Goal: Information Seeking & Learning: Learn about a topic

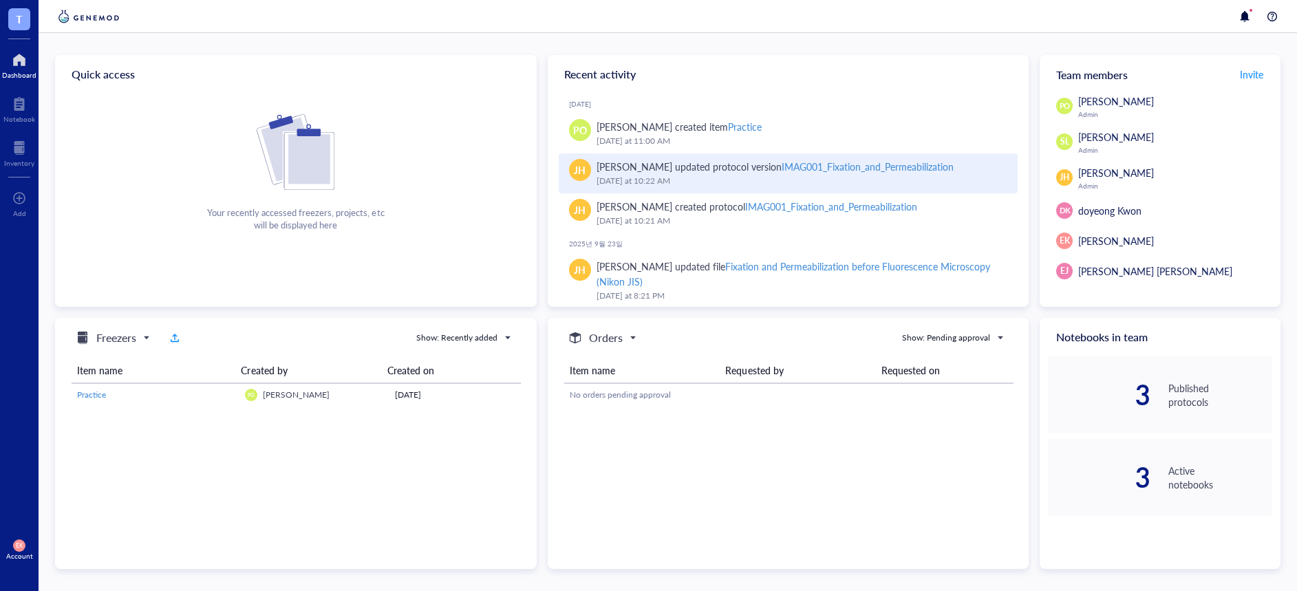
click at [806, 167] on div "IMAG001_Fixation_and_Permeabilization" at bounding box center [867, 167] width 172 height 14
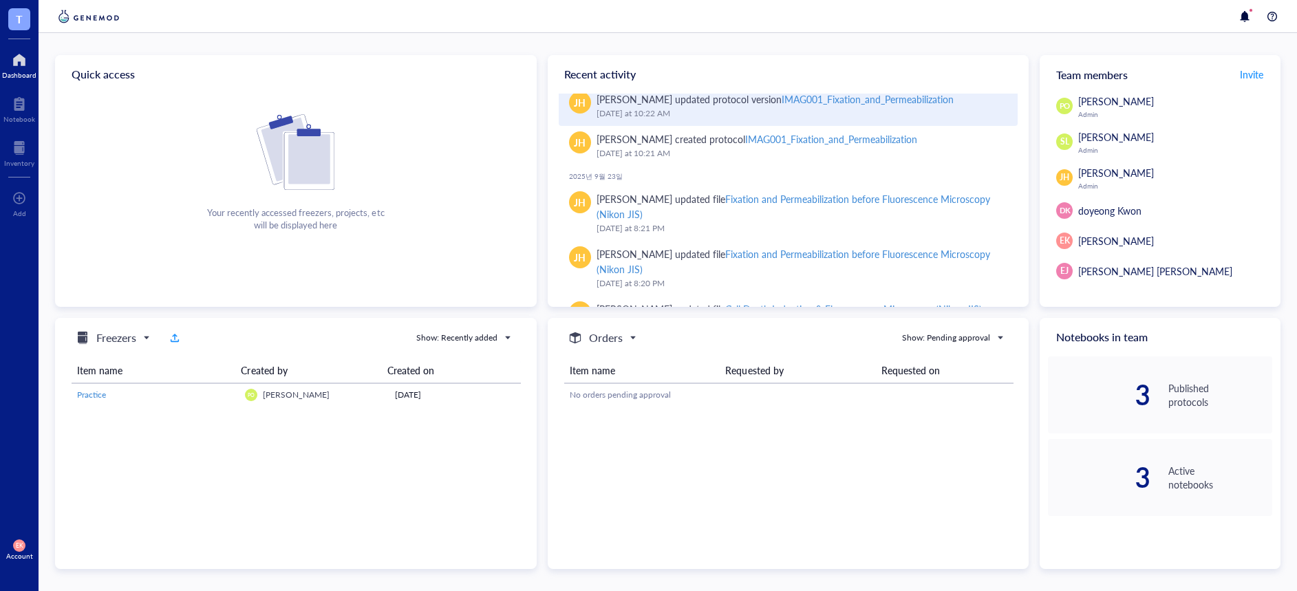
scroll to position [94, 0]
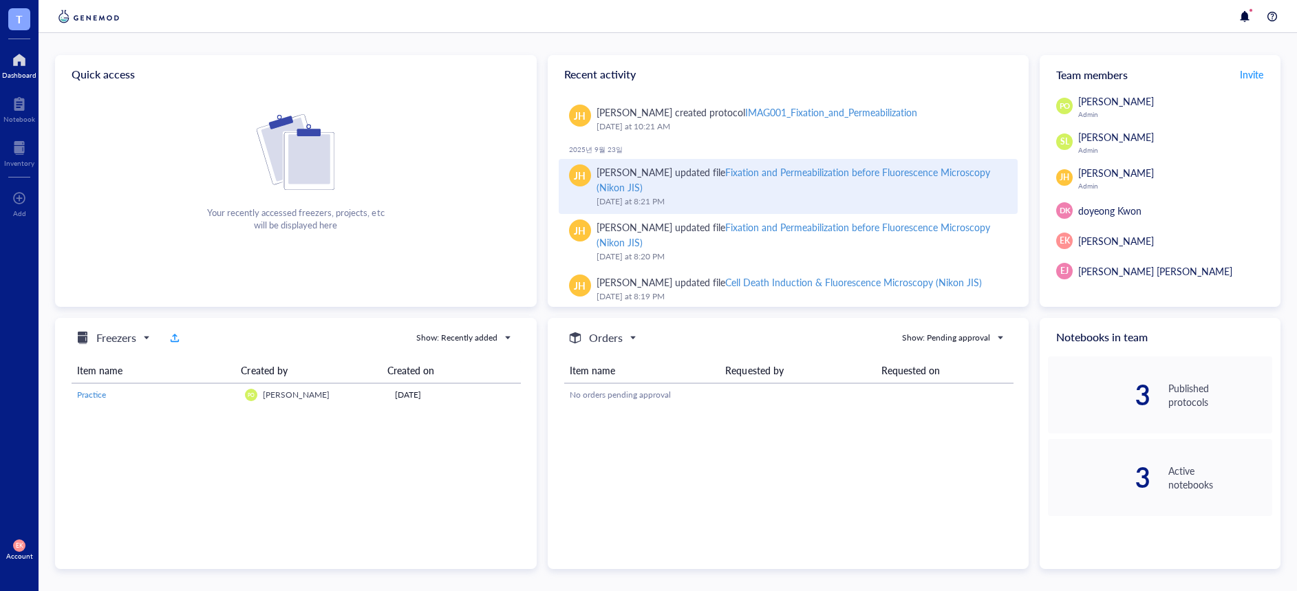
click at [671, 180] on div "[PERSON_NAME] updated file Fixation and Permeabilization before Fluorescence Mi…" at bounding box center [801, 179] width 411 height 30
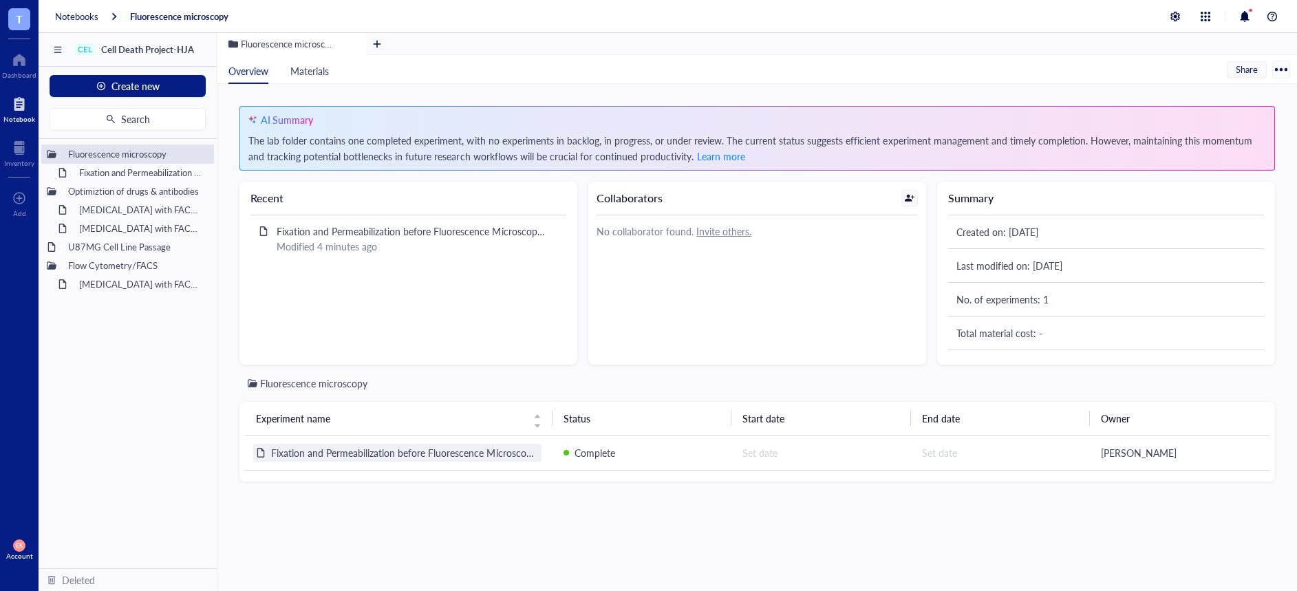
click at [445, 451] on span "Fixation and Permeabilization before Fluorescence Microscopy (Nikon JIS)" at bounding box center [428, 453] width 314 height 14
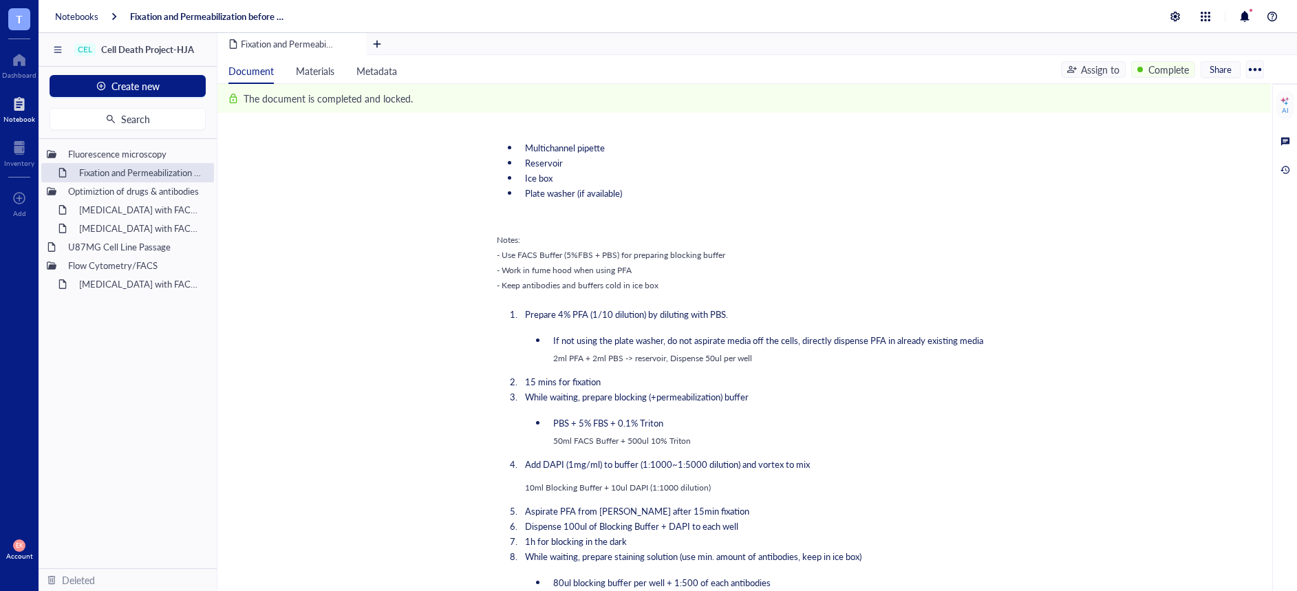
scroll to position [575, 0]
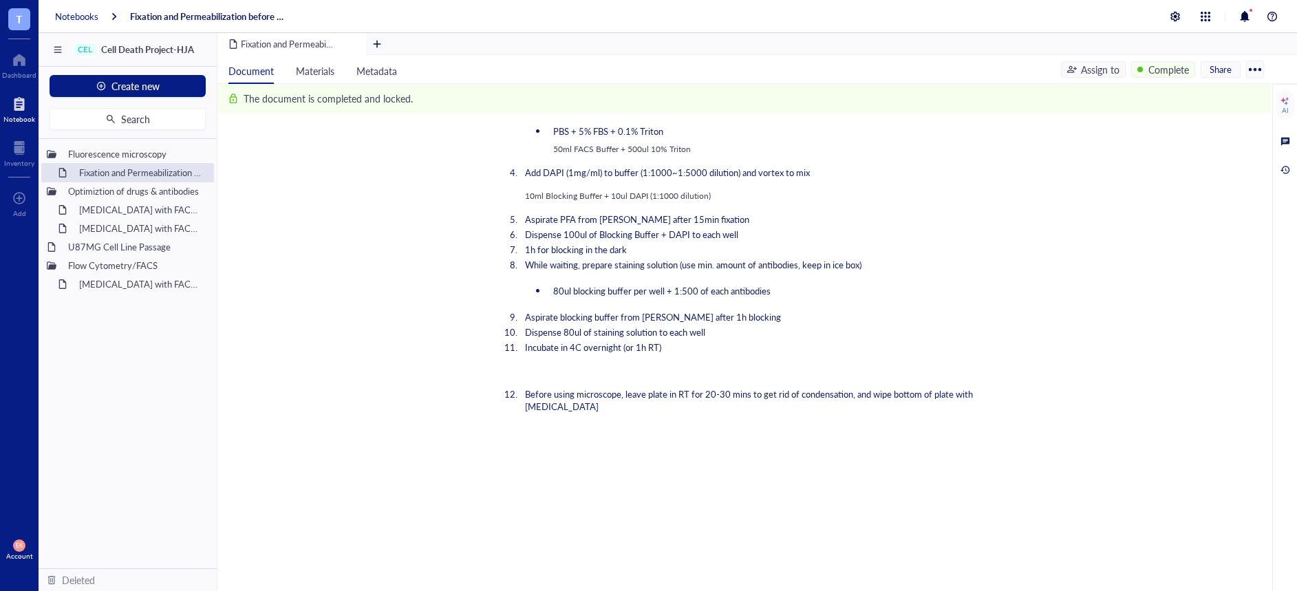
click at [80, 18] on div "Notebooks" at bounding box center [76, 16] width 43 height 12
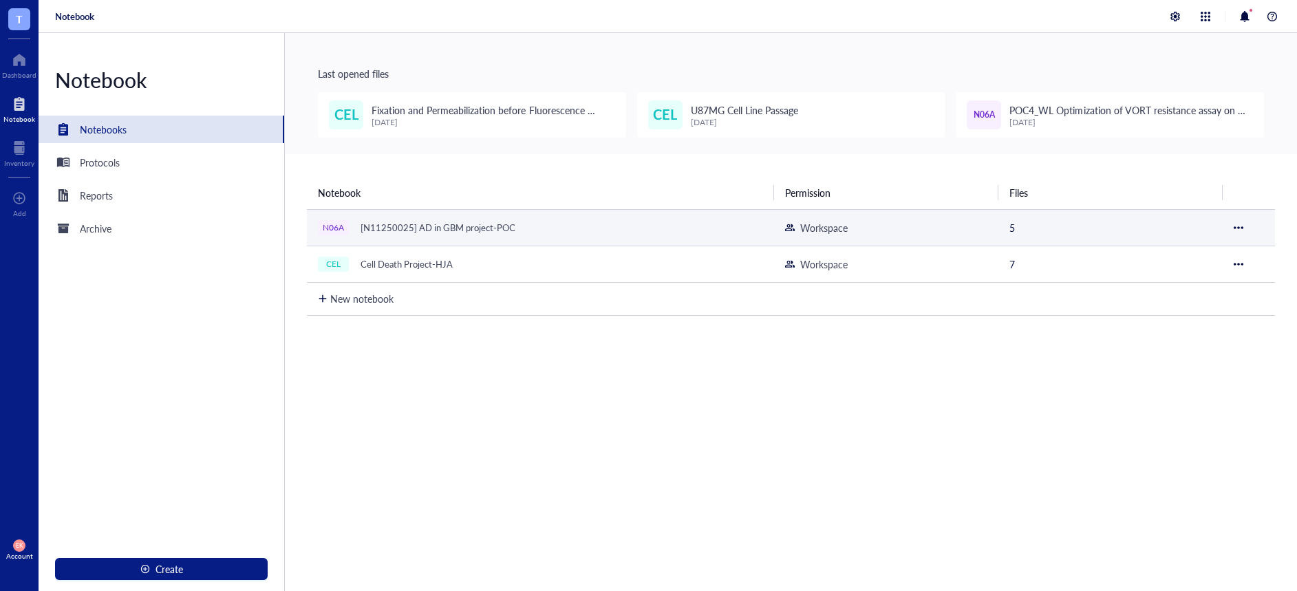
click at [506, 222] on div "[N11250025] AD in GBM project-POC" at bounding box center [437, 227] width 167 height 19
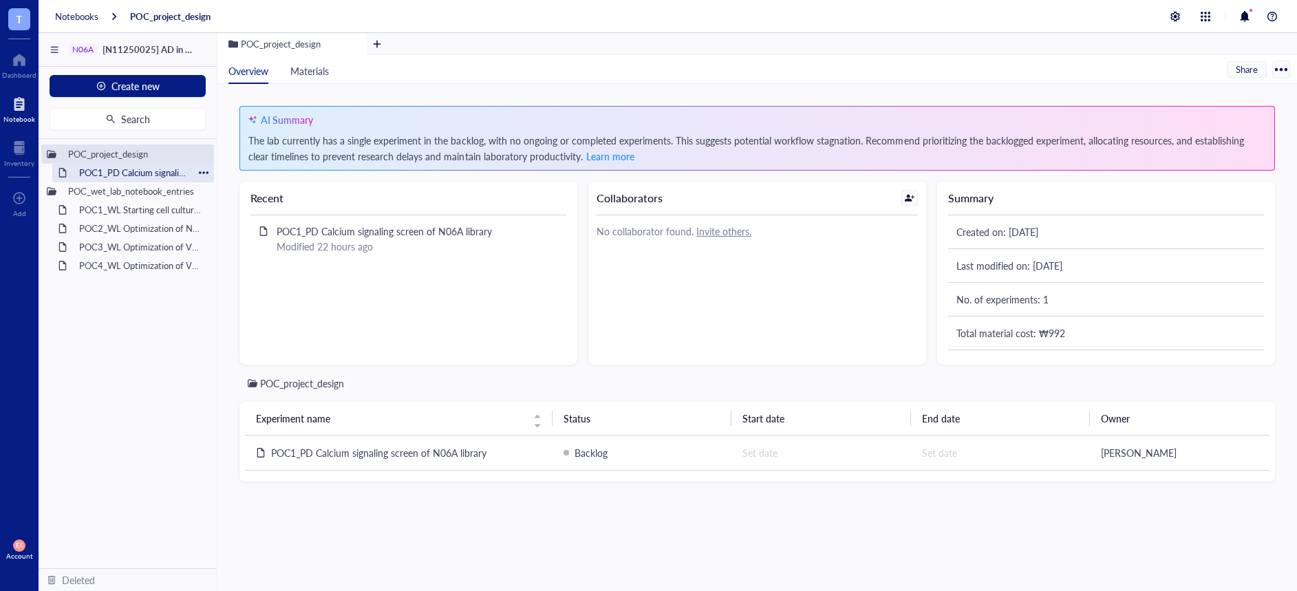
click at [149, 176] on div "POC1_PD Calcium signaling screen of N06A library" at bounding box center [133, 172] width 120 height 19
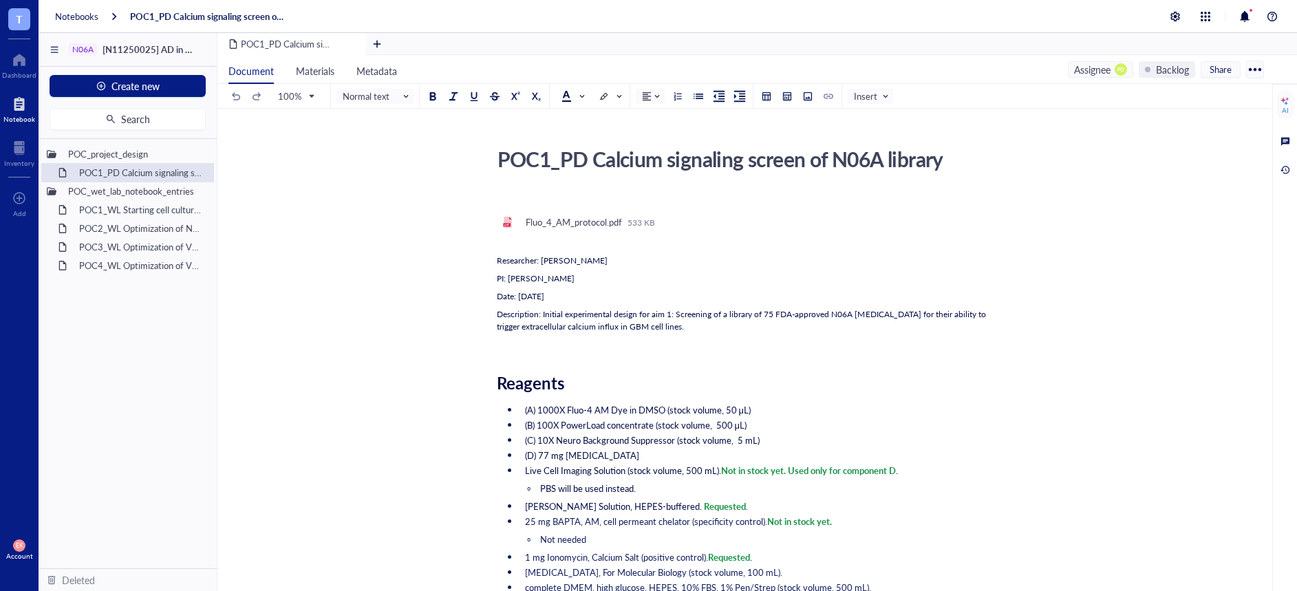
click at [23, 19] on span "T" at bounding box center [19, 19] width 22 height 22
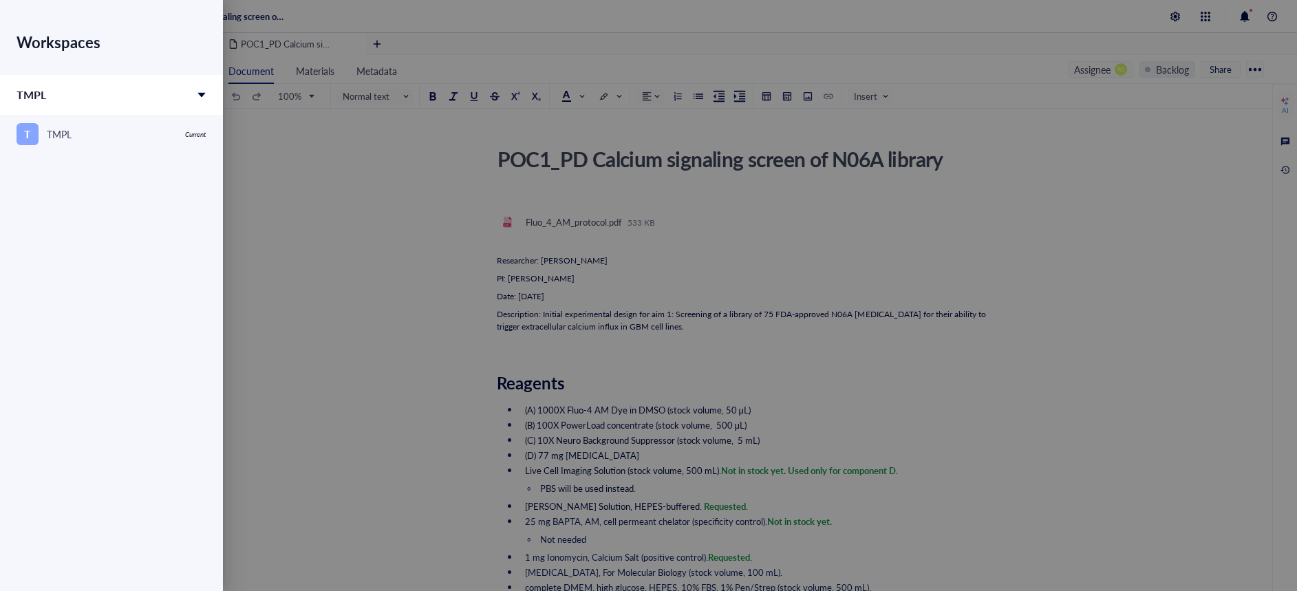
click at [313, 217] on div at bounding box center [648, 295] width 1297 height 591
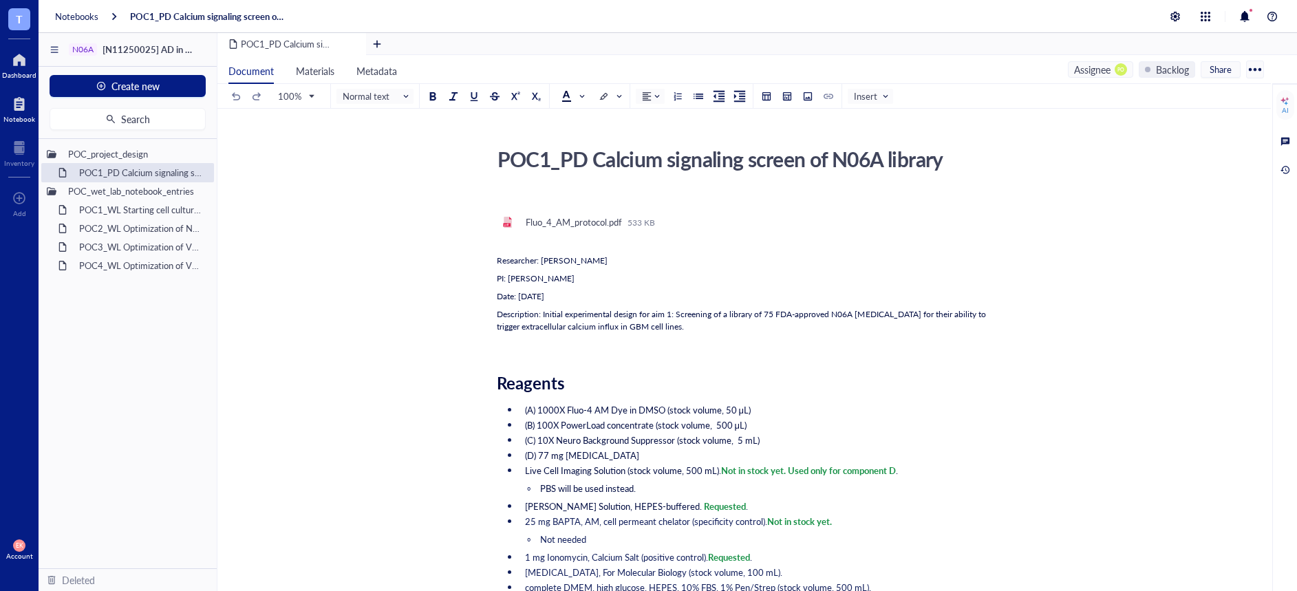
click at [25, 74] on div "Dashboard" at bounding box center [19, 75] width 34 height 8
